Goal: Task Accomplishment & Management: Manage account settings

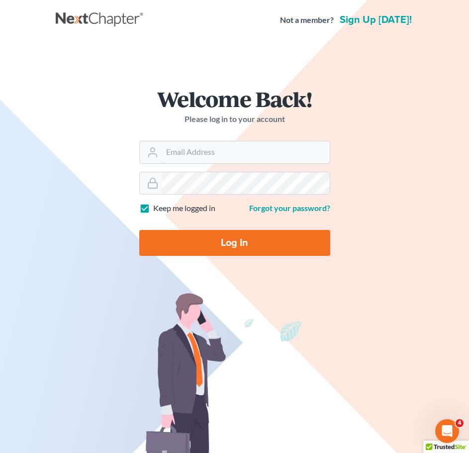
type input "[EMAIL_ADDRESS][DOMAIN_NAME]"
click at [250, 244] on input "Log In" at bounding box center [234, 243] width 191 height 26
type input "Thinking..."
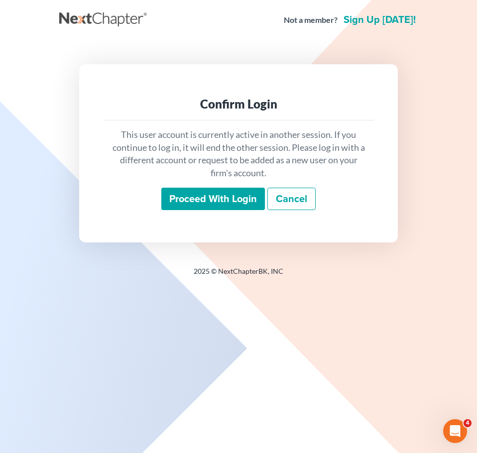
click at [188, 201] on input "Proceed with login" at bounding box center [212, 199] width 103 height 23
